Goal: Obtain resource: Download file/media

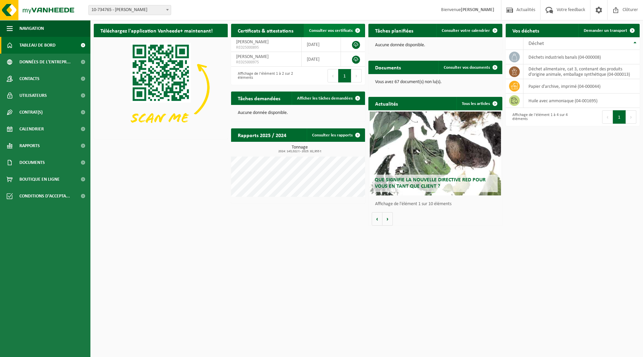
click at [355, 30] on span at bounding box center [357, 30] width 13 height 13
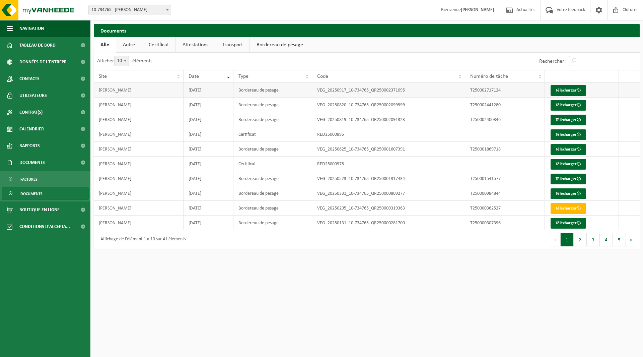
click at [495, 90] on td "T250002717124" at bounding box center [505, 90] width 80 height 15
click at [569, 87] on link "Télécharger" at bounding box center [568, 90] width 35 height 11
click at [581, 103] on link "Télécharger" at bounding box center [568, 105] width 35 height 11
